Goal: Transaction & Acquisition: Purchase product/service

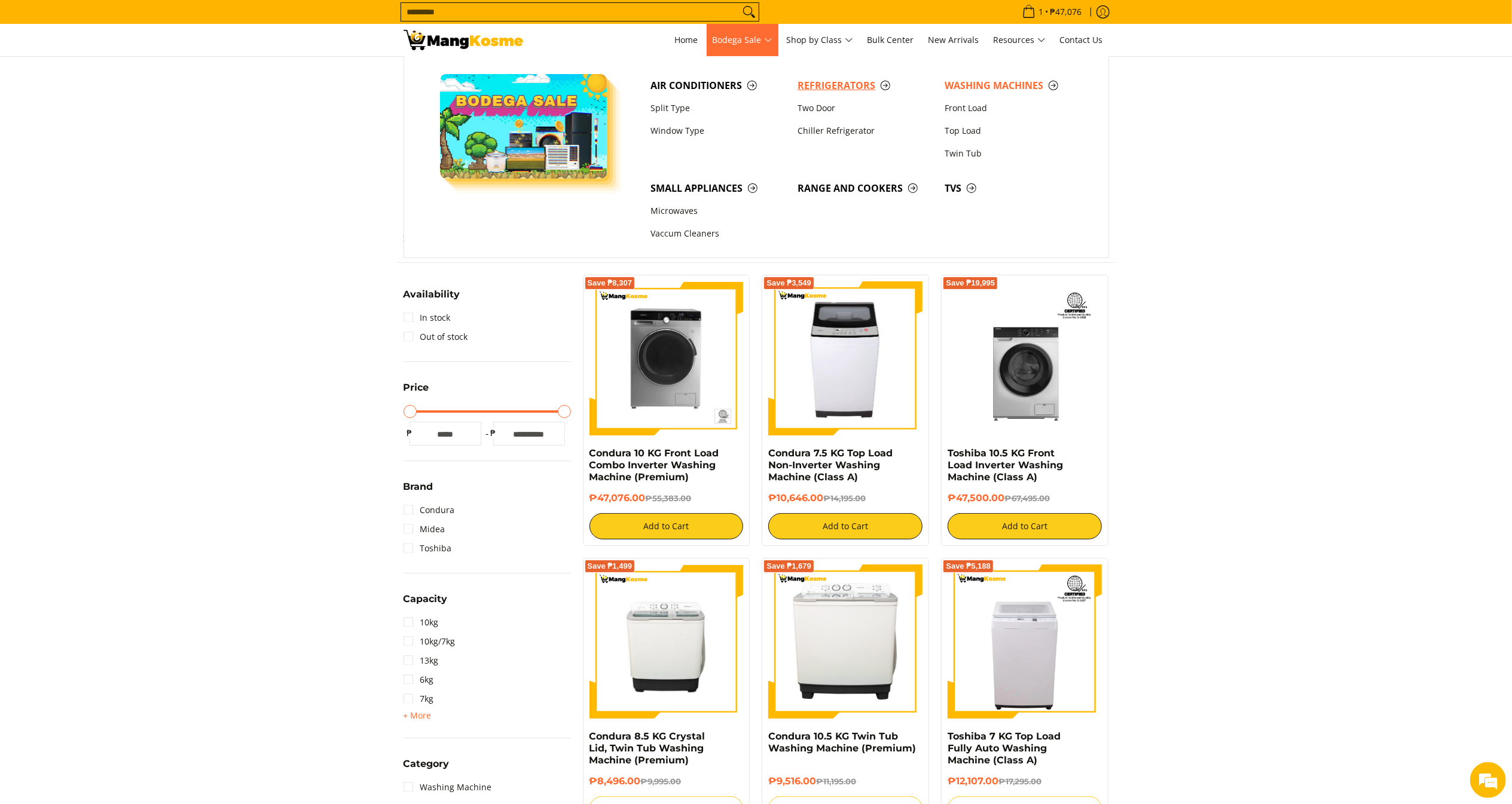
click at [875, 79] on span "Refrigerators" at bounding box center [865, 85] width 135 height 15
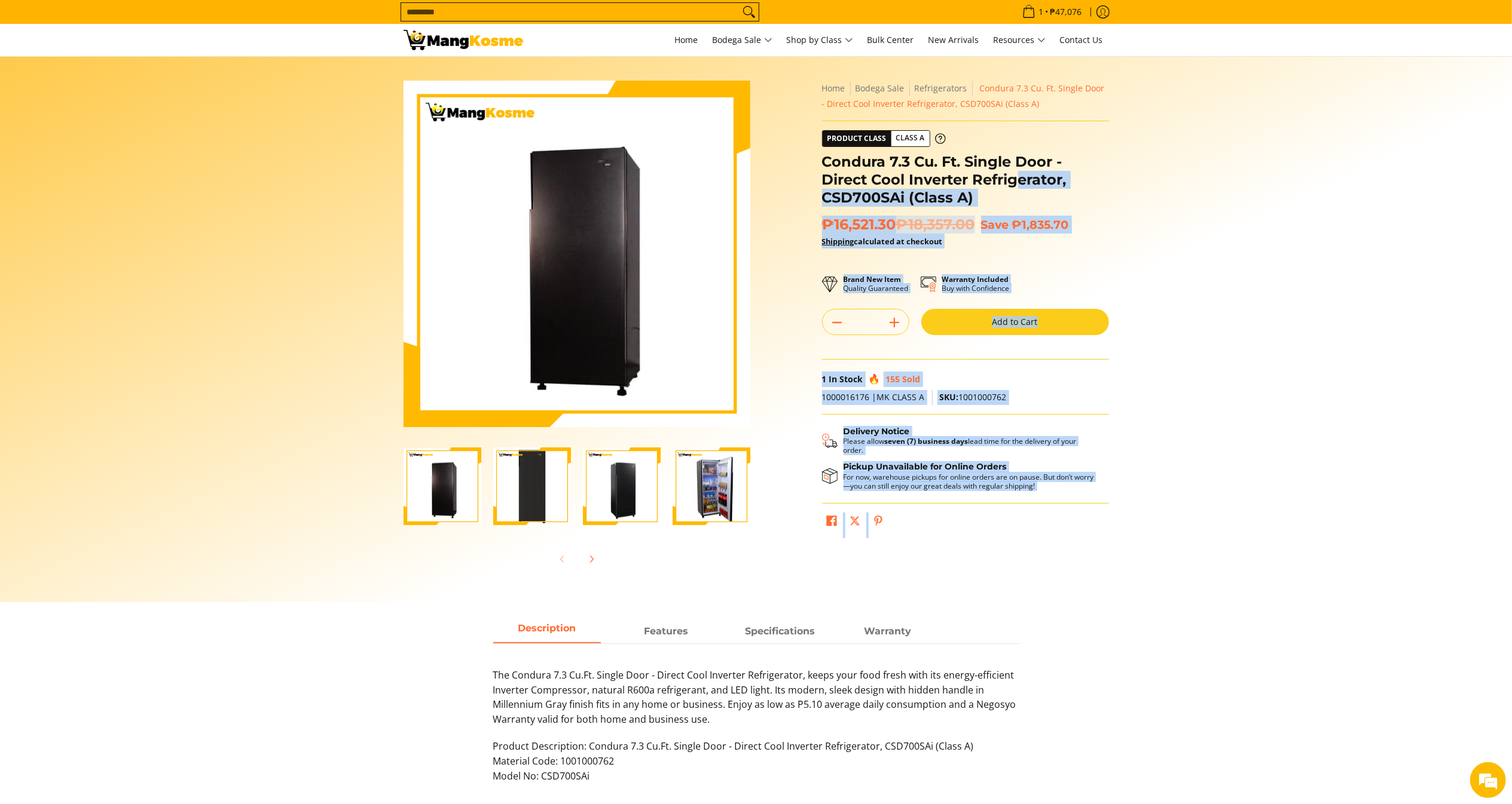
drag, startPoint x: 0, startPoint y: 0, endPoint x: 1019, endPoint y: 174, distance: 1033.7
click at [1019, 174] on div "**********" at bounding box center [965, 312] width 299 height 463
drag, startPoint x: 1276, startPoint y: 102, endPoint x: 1268, endPoint y: 110, distance: 11.3
click at [1276, 104] on section "Skip to Main Content Enable zoom Disable zoom Enable zoom Disable zoom Enable z…" at bounding box center [756, 329] width 1512 height 545
click at [1019, 207] on div "Condura 7.3 Cu. Ft. Single Door - Direct Cool Inverter Refrigerator, CSD700SAi …" at bounding box center [966, 184] width 287 height 63
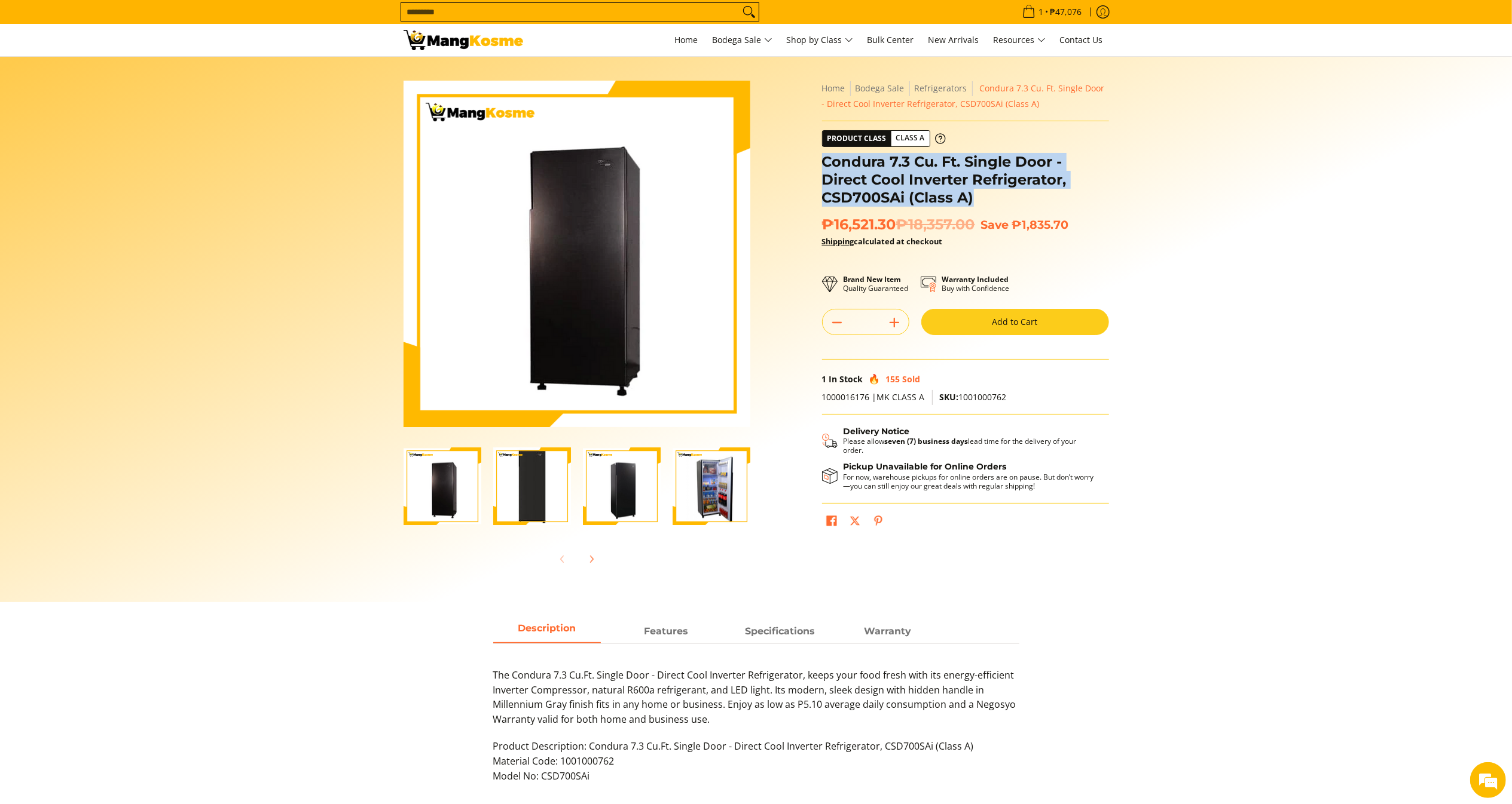
drag, startPoint x: 976, startPoint y: 199, endPoint x: 826, endPoint y: 164, distance: 154.0
click at [826, 164] on h1 "Condura 7.3 Cu. Ft. Single Door - Direct Cool Inverter Refrigerator, CSD700SAi …" at bounding box center [966, 179] width 287 height 54
copy h1 "Condura 7.3 Cu. Ft. Single Door - Direct Cool Inverter Refrigerator, CSD700SAi …"
